Goal: Task Accomplishment & Management: Complete application form

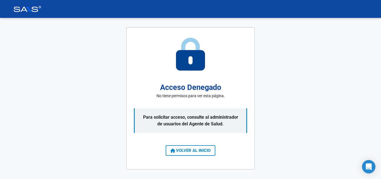
click at [189, 150] on span "VOLVER AL INICIO" at bounding box center [190, 150] width 40 height 5
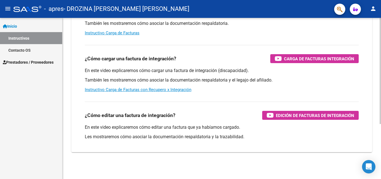
scroll to position [28, 0]
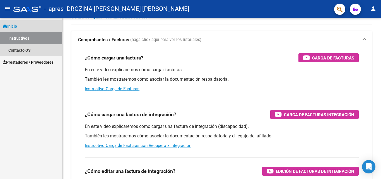
click at [14, 24] on span "Inicio" at bounding box center [10, 26] width 14 height 6
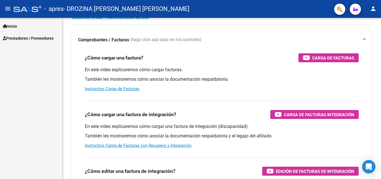
click at [7, 9] on mat-icon "menu" at bounding box center [7, 8] width 7 height 7
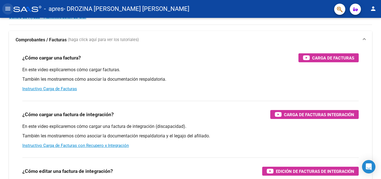
click at [7, 9] on mat-icon "menu" at bounding box center [7, 8] width 7 height 7
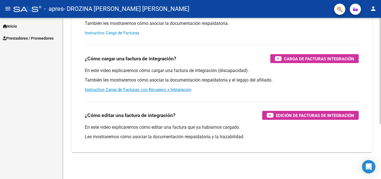
scroll to position [0, 0]
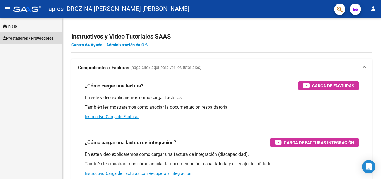
click at [35, 37] on span "Prestadores / Proveedores" at bounding box center [28, 38] width 51 height 6
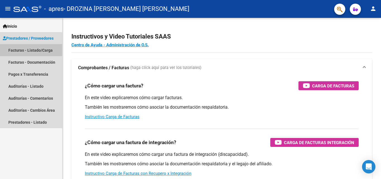
click at [24, 49] on link "Facturas - Listado/Carga" at bounding box center [31, 50] width 62 height 12
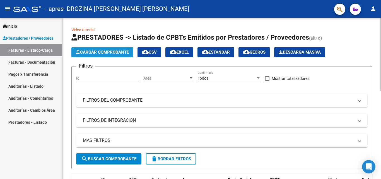
click at [108, 53] on span "Cargar Comprobante" at bounding box center [102, 52] width 53 height 5
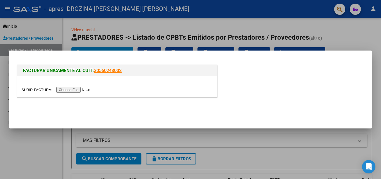
click at [78, 89] on input "file" at bounding box center [56, 90] width 70 height 6
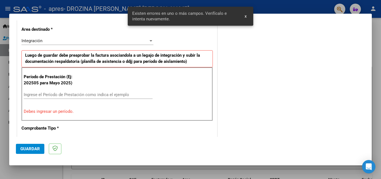
scroll to position [136, 0]
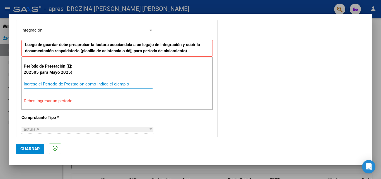
click at [77, 85] on input "Ingrese el Período de Prestación como indica el ejemplo" at bounding box center [88, 83] width 129 height 5
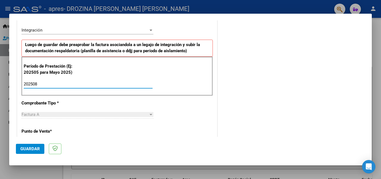
type input "202508"
click at [144, 29] on div "Integración" at bounding box center [84, 30] width 127 height 5
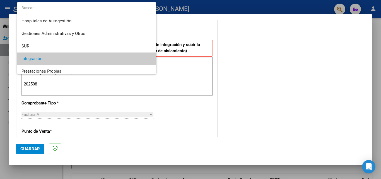
scroll to position [29, 0]
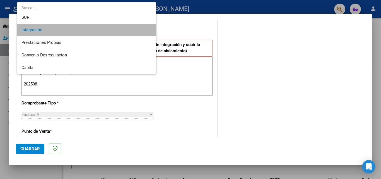
click at [144, 29] on span "Integración" at bounding box center [86, 30] width 130 height 13
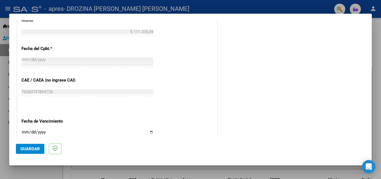
scroll to position [359, 0]
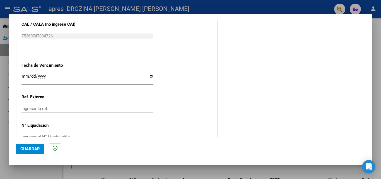
click at [149, 77] on input "Ingresar la fecha" at bounding box center [87, 78] width 132 height 9
type input "[DATE]"
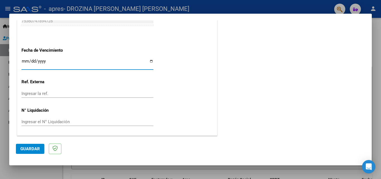
click at [47, 92] on input "Ingresar la ref." at bounding box center [87, 93] width 132 height 5
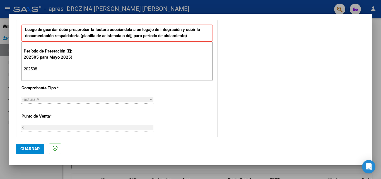
scroll to position [291, 0]
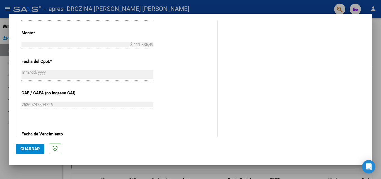
click at [29, 147] on span "Guardar" at bounding box center [30, 148] width 20 height 5
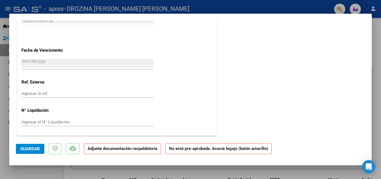
scroll to position [312, 0]
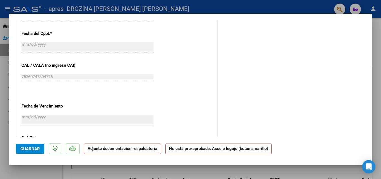
click at [133, 149] on strong "Adjunte documentación respaldatoria" at bounding box center [122, 148] width 70 height 5
click at [137, 150] on strong "Adjunte documentación respaldatoria" at bounding box center [122, 148] width 70 height 5
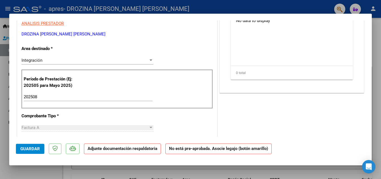
scroll to position [0, 0]
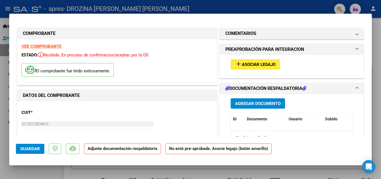
click at [264, 65] on span "Asociar Legajo" at bounding box center [259, 64] width 34 height 5
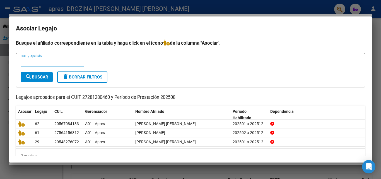
scroll to position [12, 0]
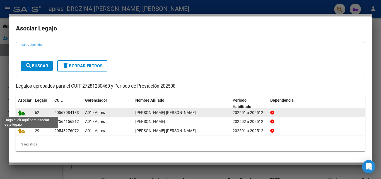
click at [20, 111] on icon at bounding box center [21, 112] width 7 height 6
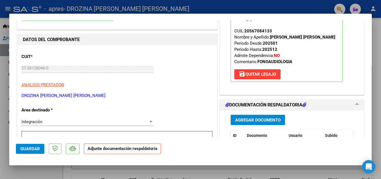
scroll to position [0, 0]
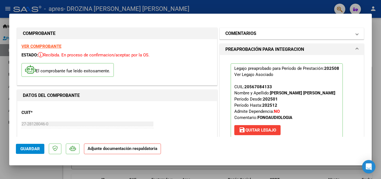
click at [353, 30] on mat-expansion-panel-header "COMENTARIOS" at bounding box center [292, 33] width 144 height 11
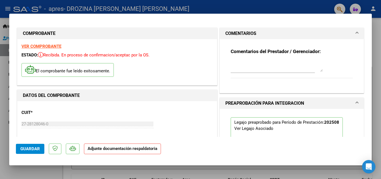
click at [356, 32] on span at bounding box center [357, 33] width 2 height 7
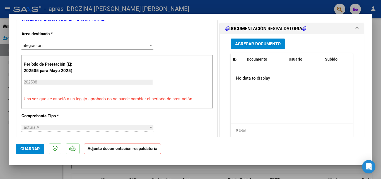
scroll to position [76, 0]
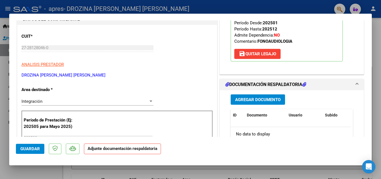
click at [261, 97] on span "Agregar Documento" at bounding box center [257, 99] width 45 height 5
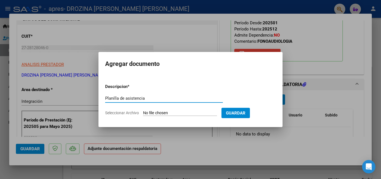
type input "Planilla de asistencia"
click at [123, 111] on span "Seleccionar Archivo" at bounding box center [122, 112] width 34 height 4
click at [143, 111] on input "Seleccionar Archivo" at bounding box center [180, 112] width 74 height 5
type input "C:\fakepath\Planilla Aguilera agosto Fonoaudiología.pdf"
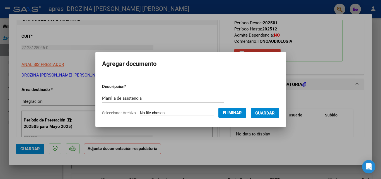
click at [268, 111] on span "Guardar" at bounding box center [265, 112] width 20 height 5
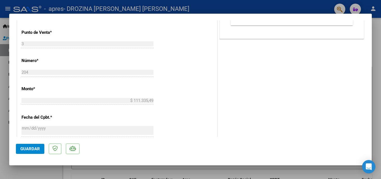
scroll to position [383, 0]
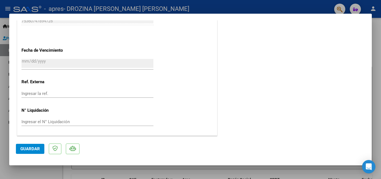
click at [26, 147] on span "Guardar" at bounding box center [30, 148] width 20 height 5
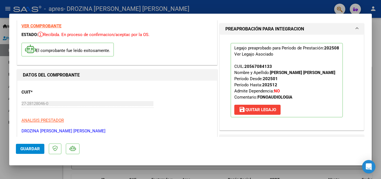
scroll to position [0, 0]
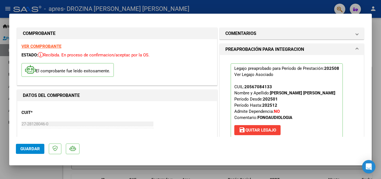
click at [32, 148] on span "Guardar" at bounding box center [30, 148] width 20 height 5
click at [376, 114] on div at bounding box center [190, 89] width 381 height 179
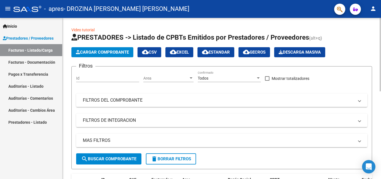
click at [115, 49] on button "Cargar Comprobante" at bounding box center [102, 52] width 62 height 10
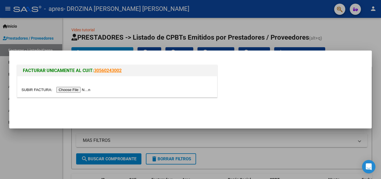
click at [76, 90] on input "file" at bounding box center [56, 90] width 70 height 6
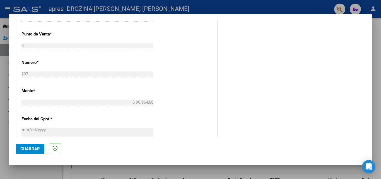
scroll to position [136, 0]
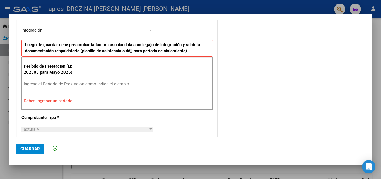
click at [43, 103] on p "Debes ingresar un período." at bounding box center [117, 101] width 187 height 6
click at [54, 83] on input "Ingrese el Período de Prestación como indica el ejemplo" at bounding box center [88, 83] width 129 height 5
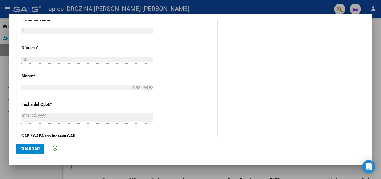
scroll to position [331, 0]
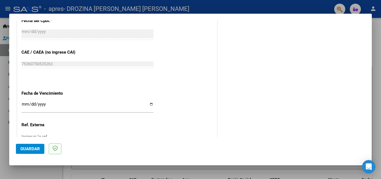
type input "202508"
click at [150, 104] on input "Ingresar la fecha" at bounding box center [87, 106] width 132 height 9
type input "[DATE]"
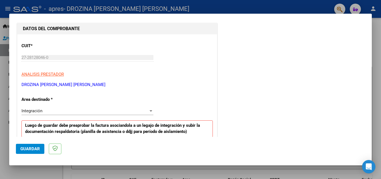
scroll to position [84, 0]
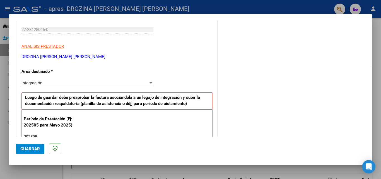
click at [35, 149] on span "Guardar" at bounding box center [30, 148] width 20 height 5
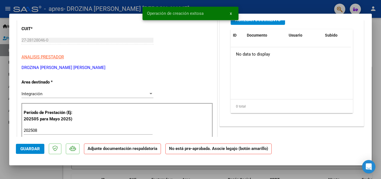
scroll to position [0, 0]
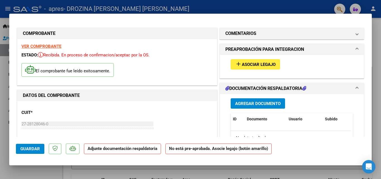
click at [244, 67] on span "Asociar Legajo" at bounding box center [259, 64] width 34 height 5
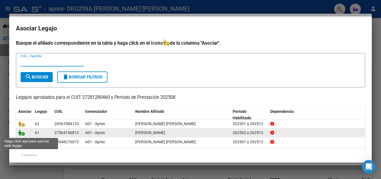
click at [21, 135] on icon at bounding box center [21, 132] width 7 height 6
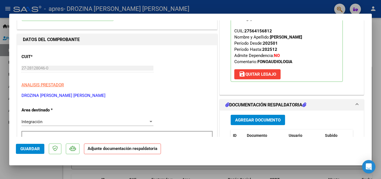
scroll to position [84, 0]
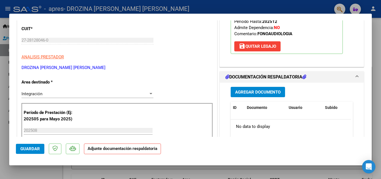
click at [265, 93] on span "Agregar Documento" at bounding box center [257, 91] width 45 height 5
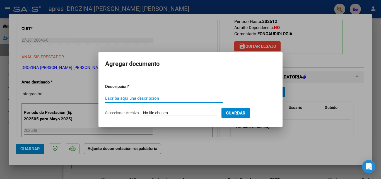
click at [126, 113] on span "Seleccionar Archivo" at bounding box center [122, 112] width 34 height 4
click at [143, 113] on input "Seleccionar Archivo" at bounding box center [180, 112] width 74 height 5
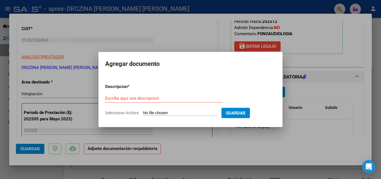
type input "C:\fakepath\Planilla [PERSON_NAME] [PERSON_NAME] Fonoaudiología.pdf"
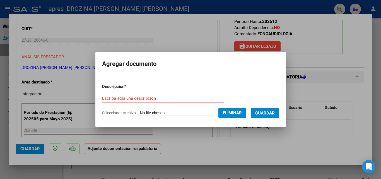
click at [142, 94] on div "Escriba aquí una descripcion" at bounding box center [163, 98] width 122 height 8
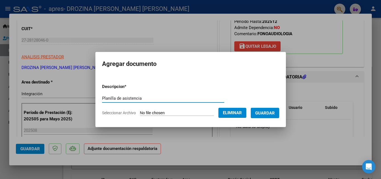
type input "Planilla de asistencia"
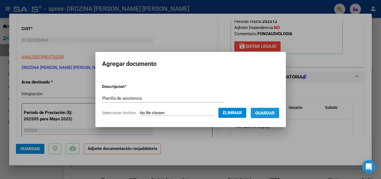
click at [270, 113] on span "Guardar" at bounding box center [265, 112] width 20 height 5
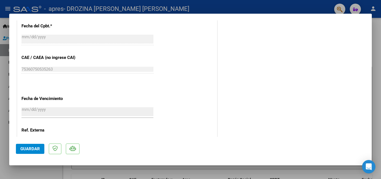
scroll to position [383, 0]
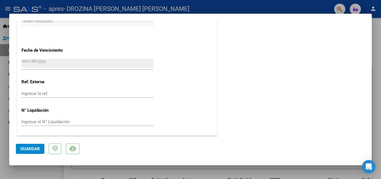
click at [32, 151] on button "Guardar" at bounding box center [30, 148] width 28 height 10
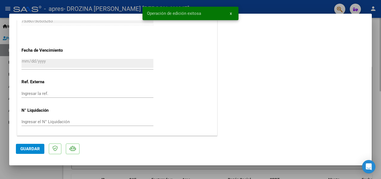
click at [376, 150] on div at bounding box center [190, 89] width 381 height 179
type input "$ 0,00"
